Goal: Navigation & Orientation: Find specific page/section

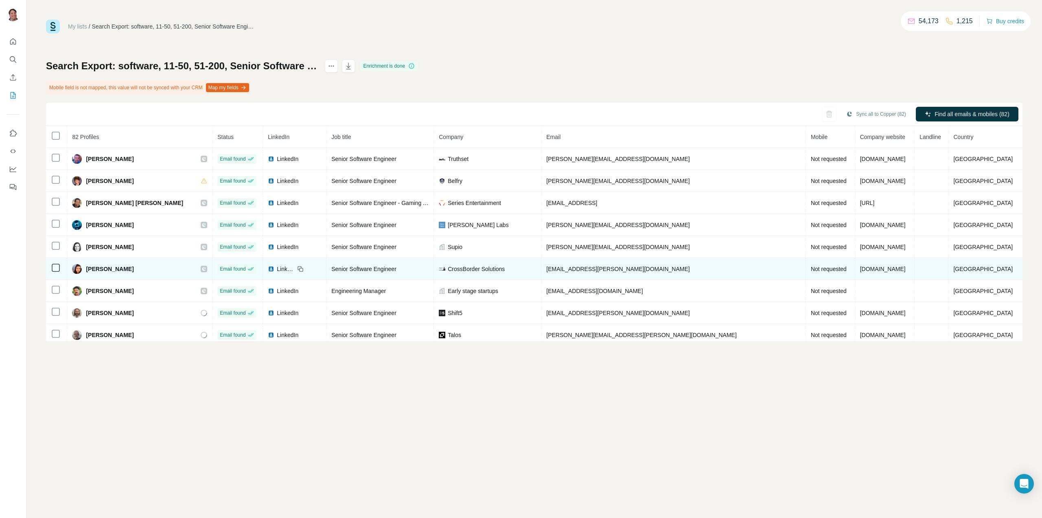
scroll to position [285, 0]
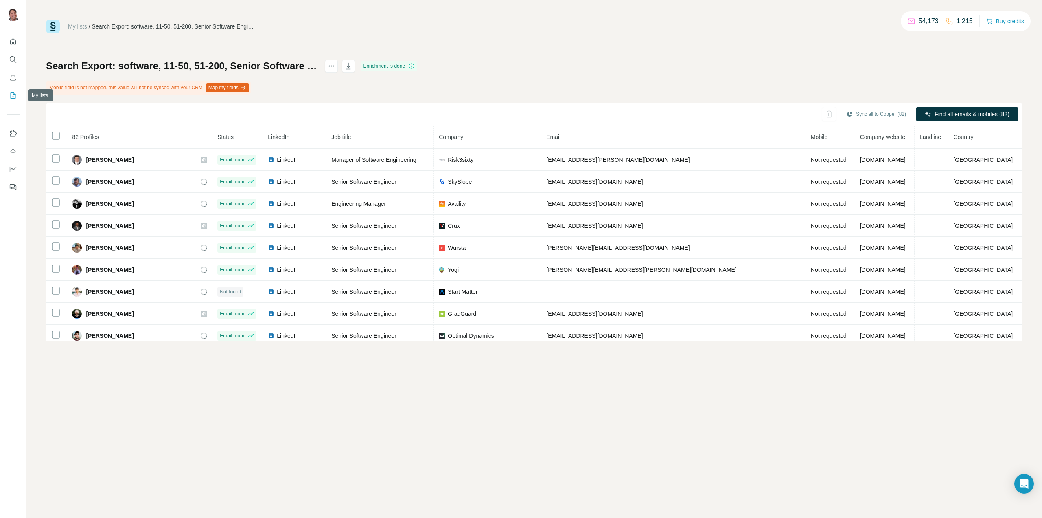
click at [10, 97] on icon "My lists" at bounding box center [13, 95] width 8 height 8
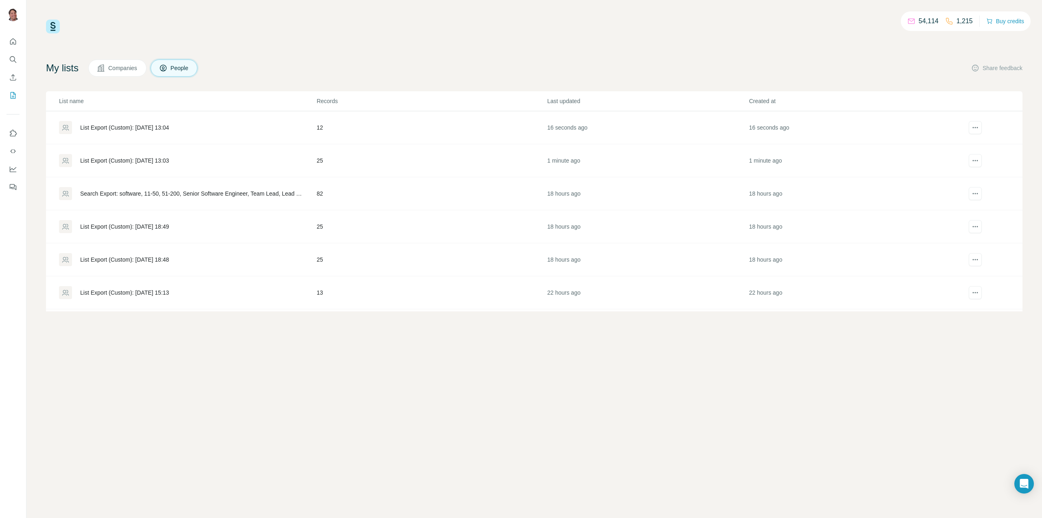
click at [229, 193] on div "Search Export: software, 11-50, 51-200, Senior Software Engineer, Team Lead, Le…" at bounding box center [191, 193] width 223 height 8
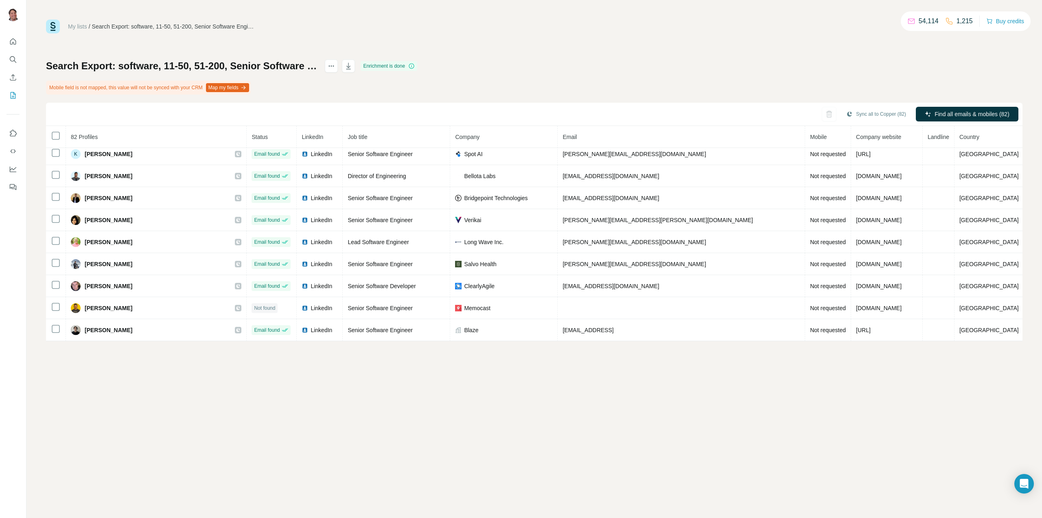
scroll to position [1610, 0]
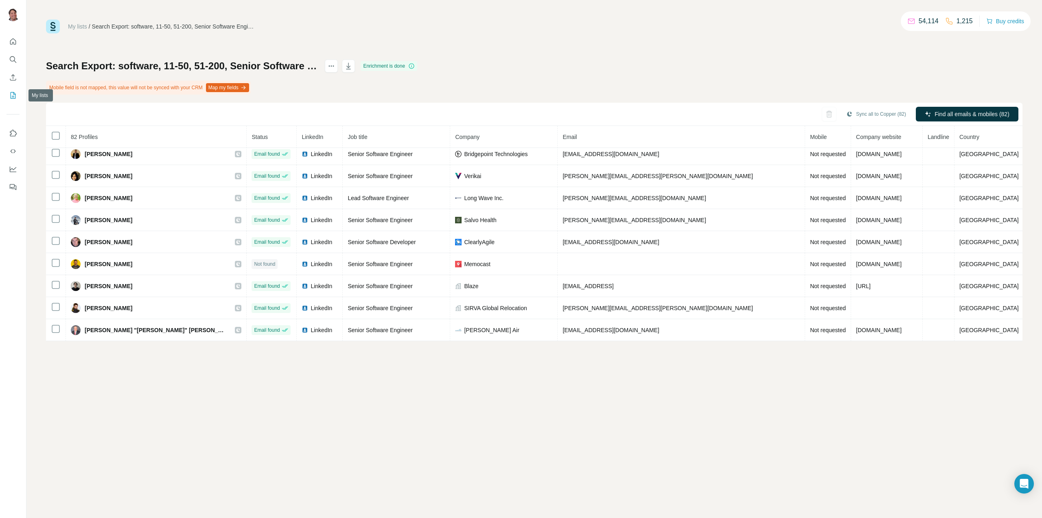
click at [13, 98] on icon "My lists" at bounding box center [13, 95] width 8 height 8
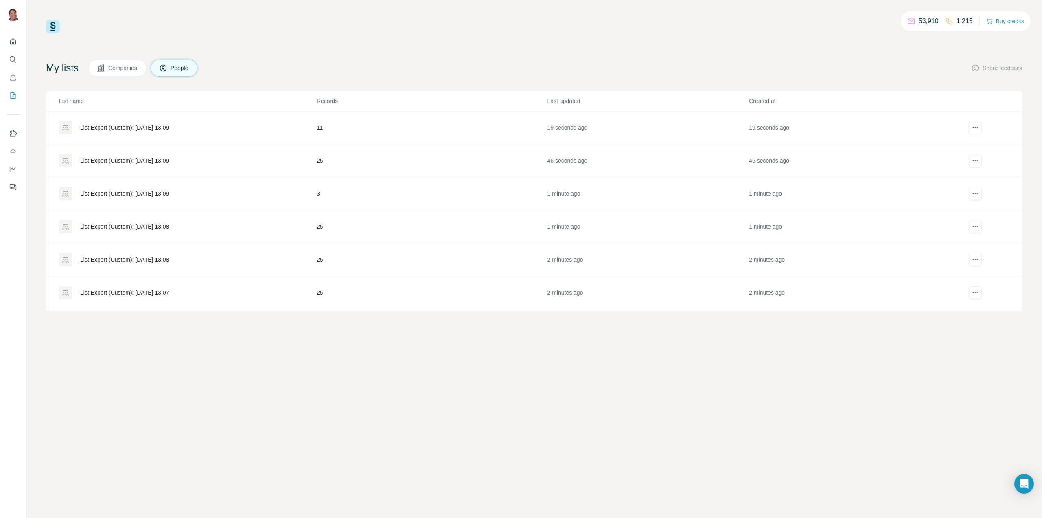
scroll to position [122, 0]
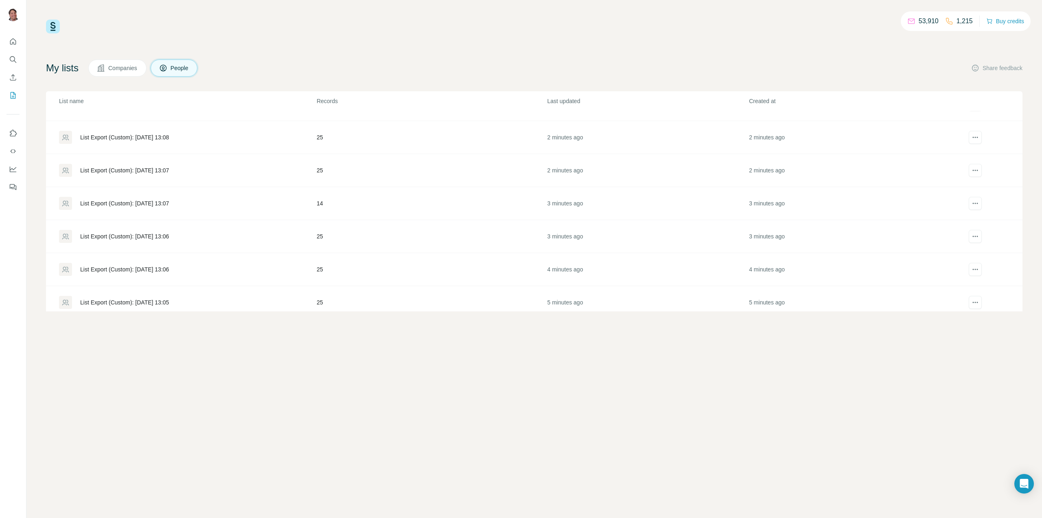
click at [148, 167] on div "List Export (Custom): 30/08/2025 13:07" at bounding box center [124, 170] width 89 height 8
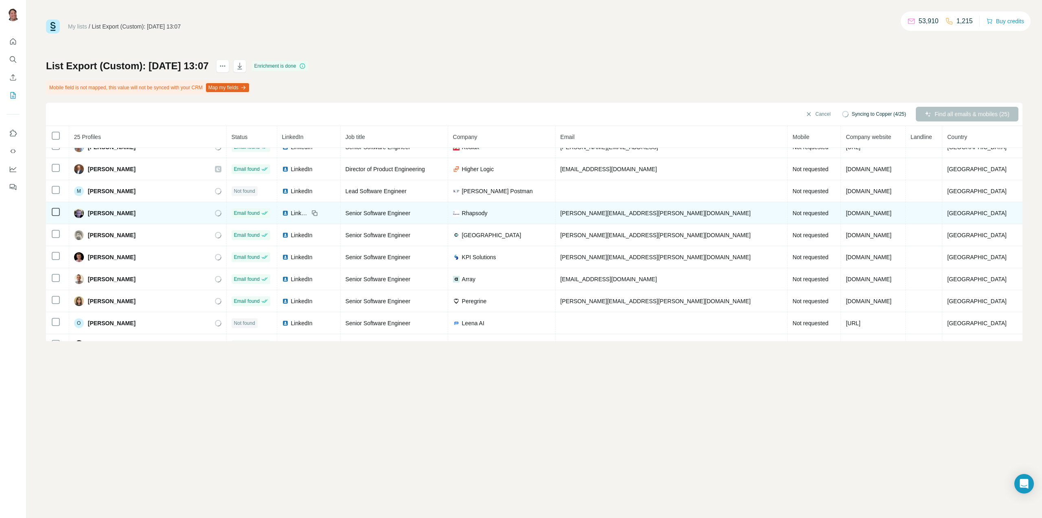
scroll to position [247, 0]
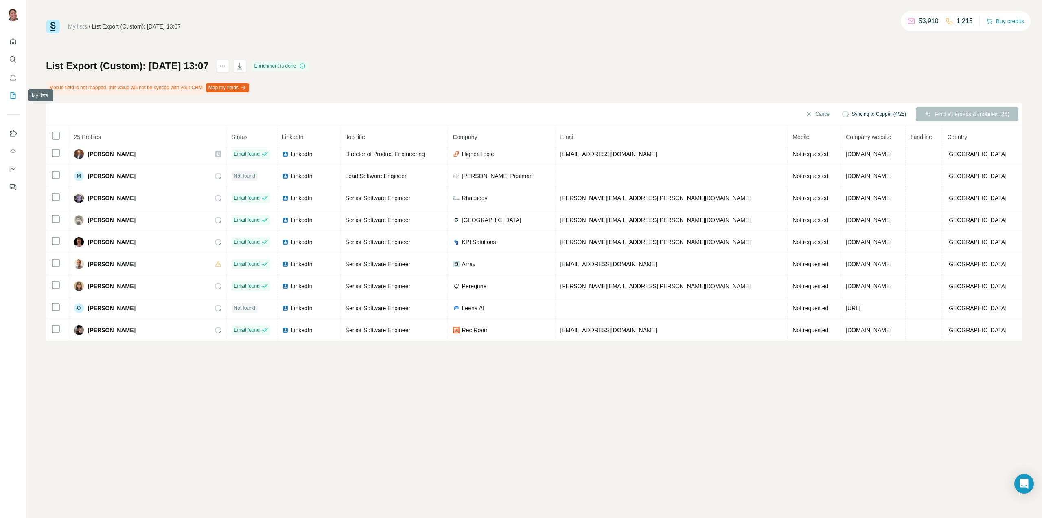
click at [16, 97] on icon "My lists" at bounding box center [13, 95] width 8 height 8
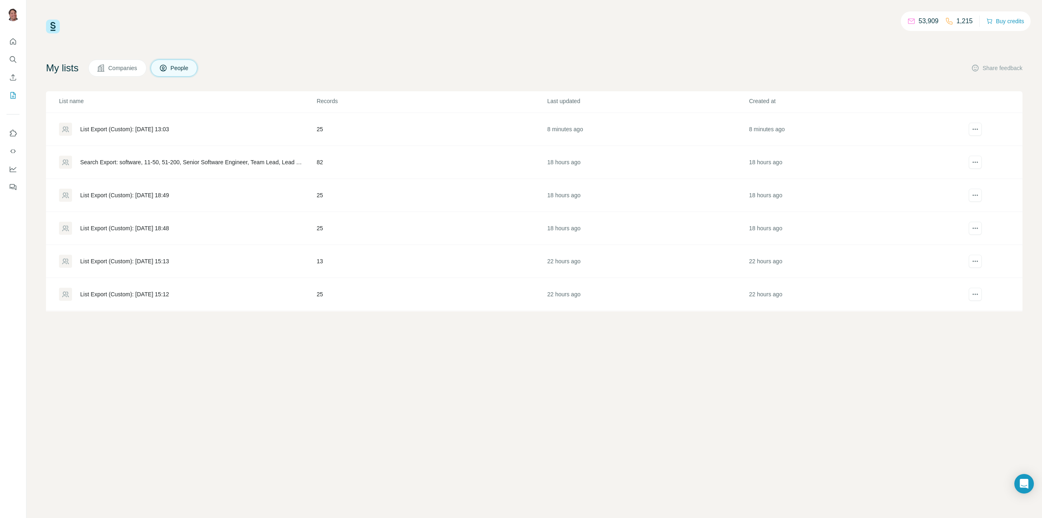
scroll to position [375, 0]
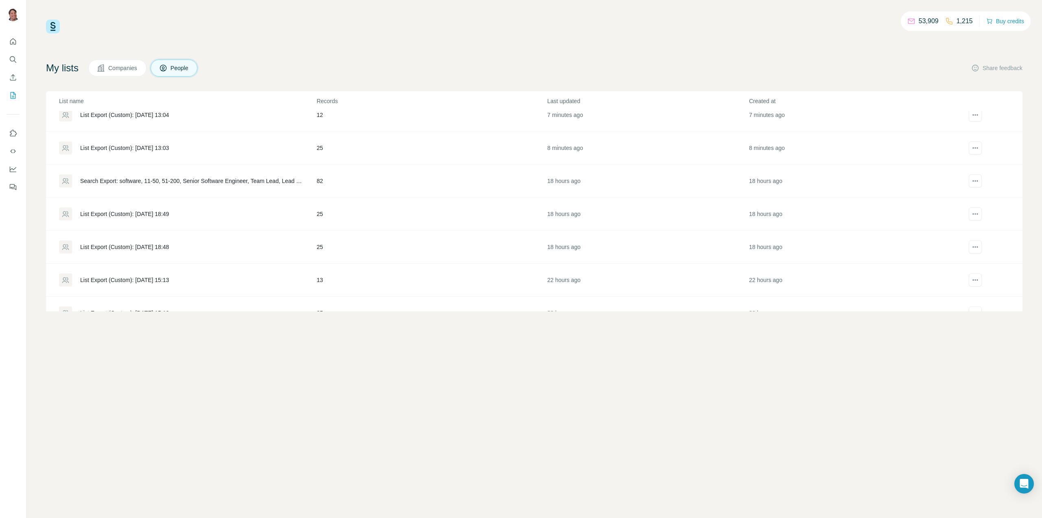
click at [188, 177] on div "Search Export: software, 11-50, 51-200, Senior Software Engineer, Team Lead, Le…" at bounding box center [191, 181] width 223 height 8
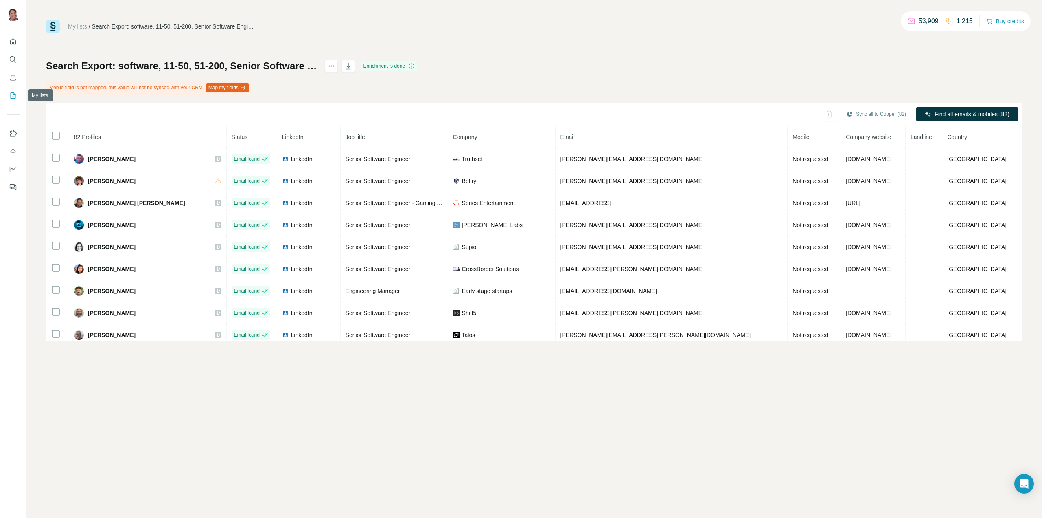
click at [12, 91] on icon "My lists" at bounding box center [13, 95] width 8 height 8
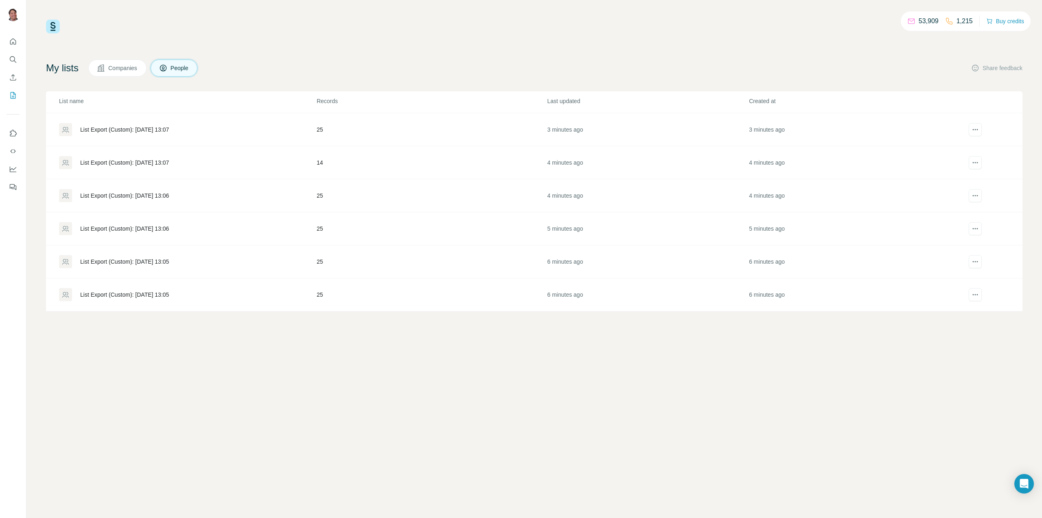
scroll to position [285, 0]
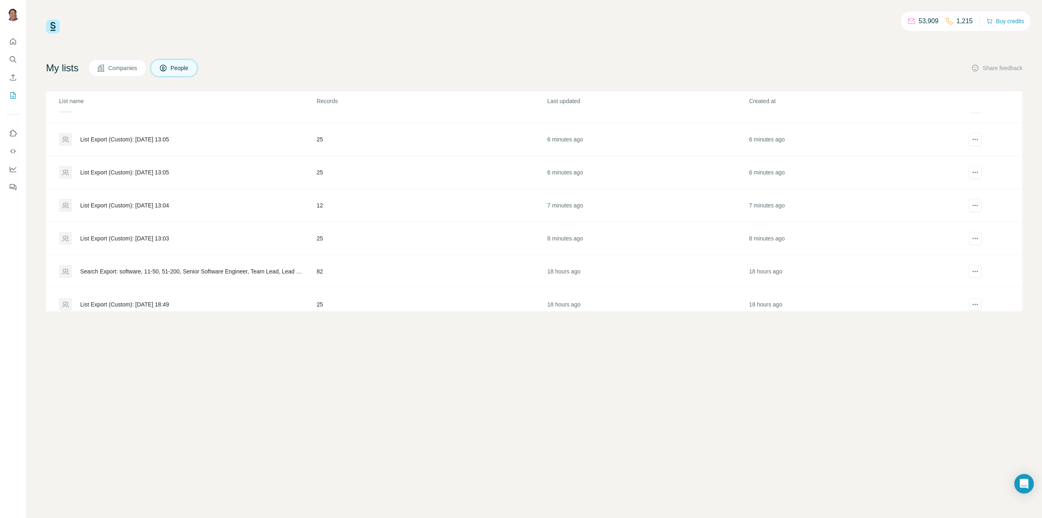
click at [164, 139] on div "List Export (Custom): 30/08/2025 13:05" at bounding box center [124, 139] width 89 height 8
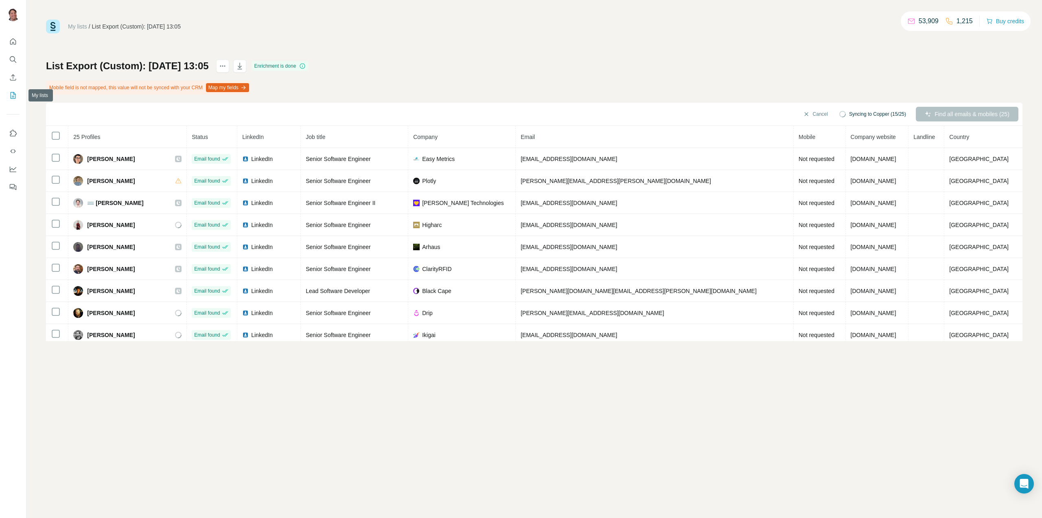
click at [13, 97] on icon "My lists" at bounding box center [14, 94] width 4 height 5
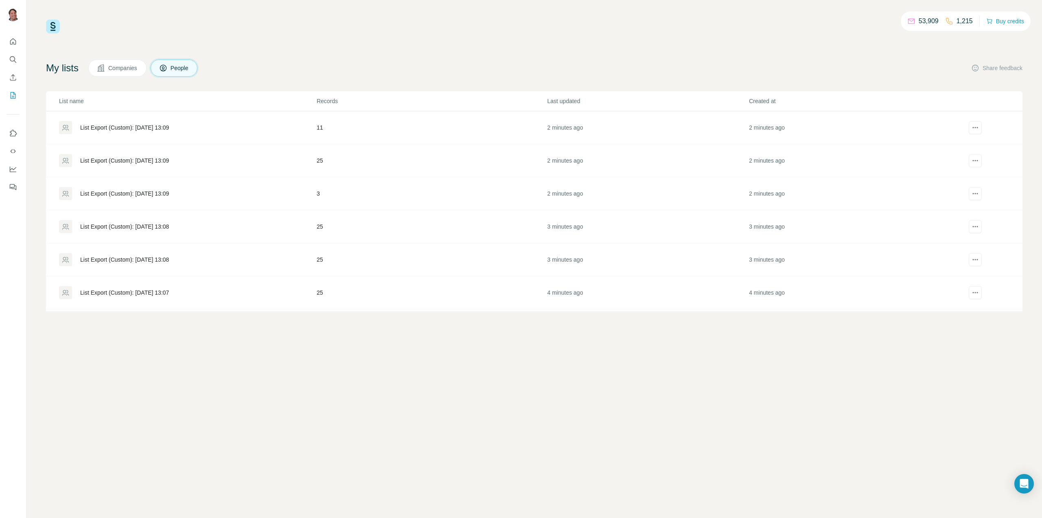
click at [169, 126] on div "List Export (Custom): 30/08/2025 13:09" at bounding box center [124, 127] width 89 height 8
